Goal: Transaction & Acquisition: Purchase product/service

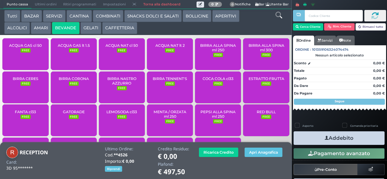
click at [163, 48] on span "ACQUA NAT lt 2" at bounding box center [169, 45] width 29 height 5
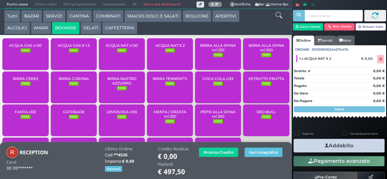
click at [117, 59] on div "ACQUA NAT cl 50 FREE" at bounding box center [122, 54] width 46 height 32
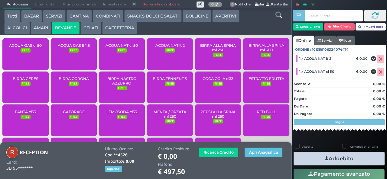
click at [120, 53] on small "FREE" at bounding box center [122, 50] width 10 height 4
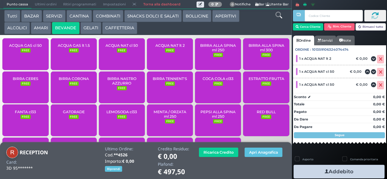
click at [314, 170] on button "Addebito" at bounding box center [338, 172] width 91 height 14
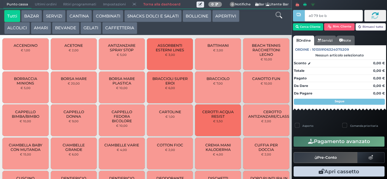
type input "a0 79 be b9"
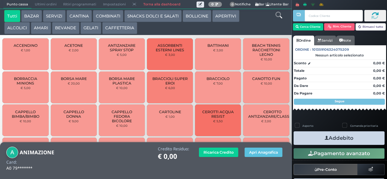
click at [59, 30] on button "BEVANDE" at bounding box center [65, 28] width 27 height 12
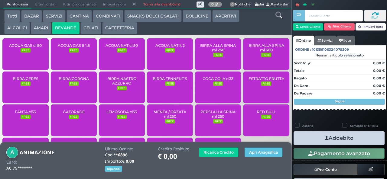
click at [160, 48] on span "ACQUA NAT lt 2" at bounding box center [169, 45] width 29 height 5
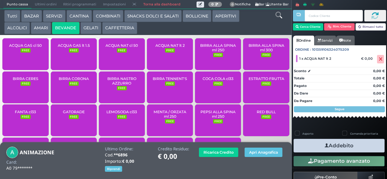
click at [168, 53] on small "FREE" at bounding box center [170, 50] width 10 height 4
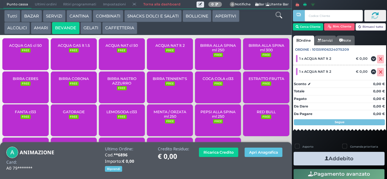
click at [306, 157] on button "Addebito" at bounding box center [338, 159] width 91 height 14
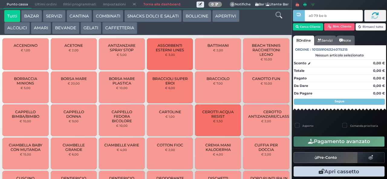
type input "a0 79 be b9"
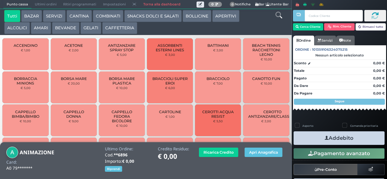
click at [62, 32] on button "BEVANDE" at bounding box center [65, 28] width 27 height 12
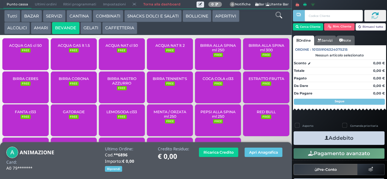
click at [79, 58] on div "ACQUA GAS lt 1.5 FREE" at bounding box center [74, 54] width 46 height 32
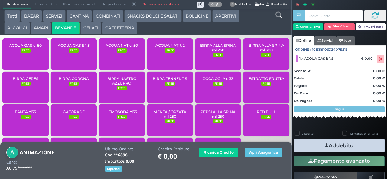
click at [117, 51] on div "ACQUA NAT cl 50 FREE" at bounding box center [122, 54] width 46 height 32
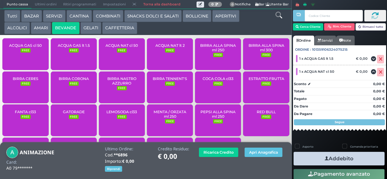
click at [118, 48] on span "ACQUA NAT cl 50" at bounding box center [121, 45] width 32 height 5
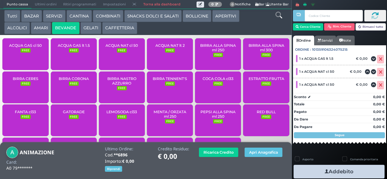
click at [315, 169] on button "Addebito" at bounding box center [338, 172] width 91 height 14
